Goal: Navigation & Orientation: Find specific page/section

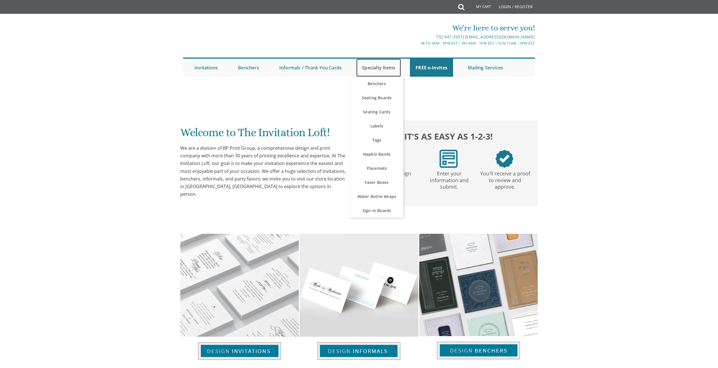
click at [374, 65] on link "Specialty Items" at bounding box center [378, 68] width 45 height 18
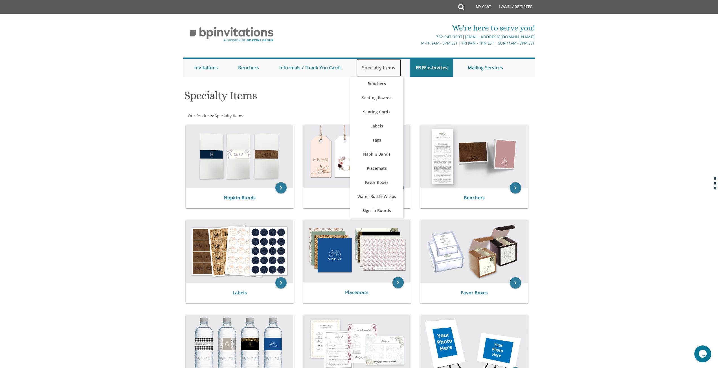
click at [385, 68] on link "Specialty Items" at bounding box center [378, 68] width 45 height 18
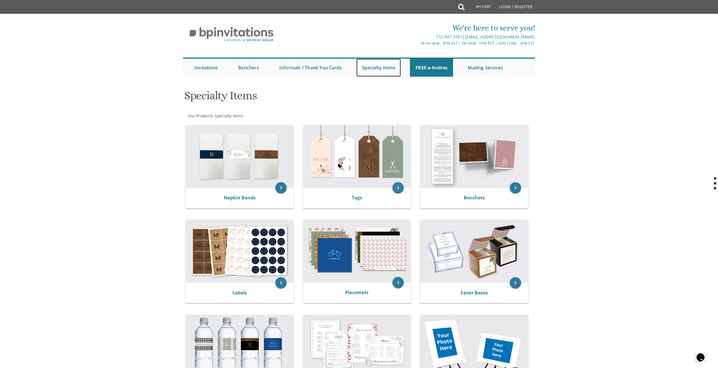
click at [385, 68] on link "Specialty Items" at bounding box center [378, 68] width 45 height 18
